Goal: Register for event/course

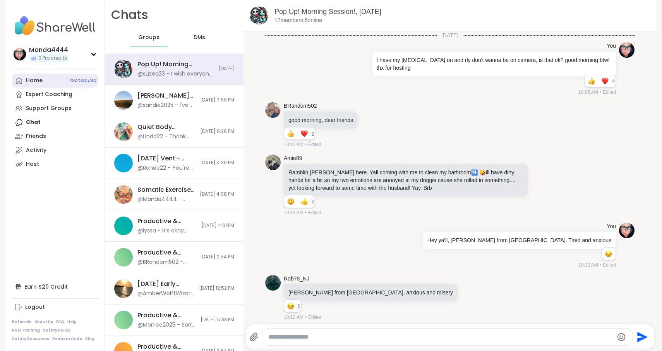
scroll to position [1838, 0]
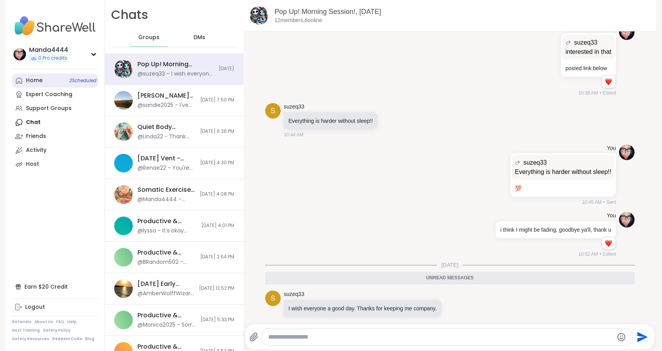
click at [49, 76] on link "Home 2 Scheduled" at bounding box center [55, 81] width 86 height 14
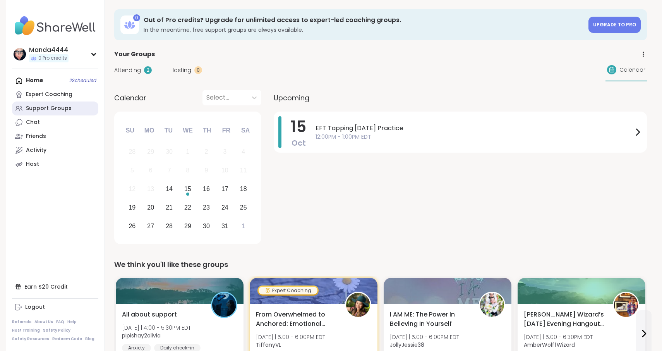
click at [50, 110] on div "Support Groups" at bounding box center [49, 108] width 46 height 8
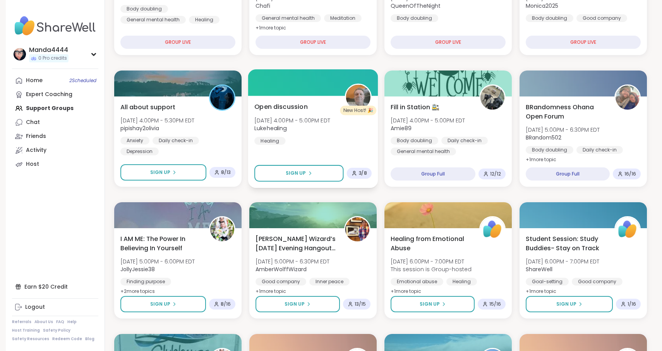
scroll to position [164, 0]
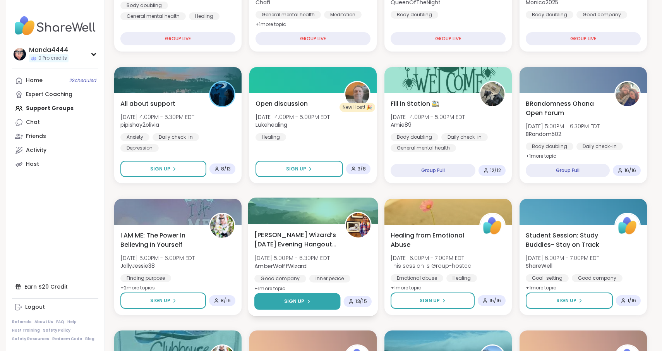
click at [293, 303] on span "Sign Up" at bounding box center [294, 301] width 21 height 7
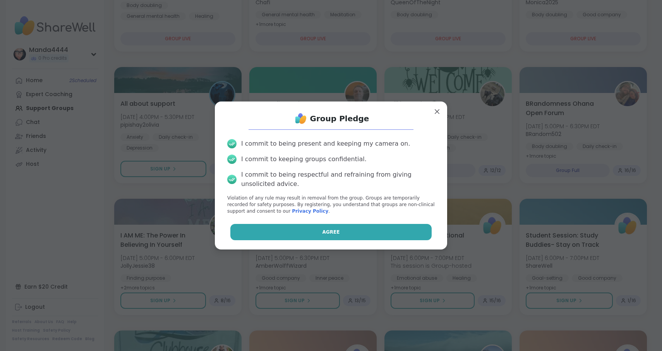
click at [332, 231] on span "Agree" at bounding box center [330, 231] width 17 height 7
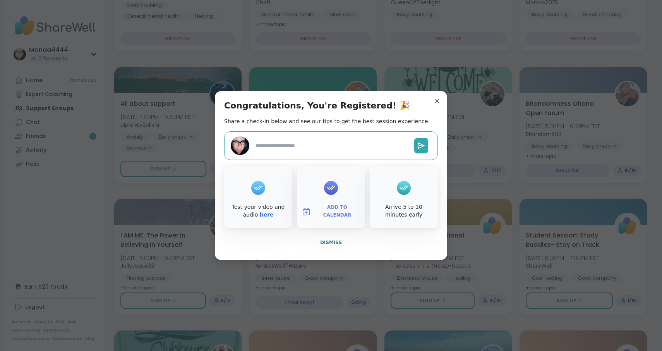
type textarea "*"
click at [330, 194] on div at bounding box center [331, 188] width 14 height 14
click at [331, 212] on span "Add to Calendar" at bounding box center [337, 211] width 46 height 15
click at [319, 126] on button "Apple Calendar" at bounding box center [330, 124] width 59 height 17
